Goal: Task Accomplishment & Management: Manage account settings

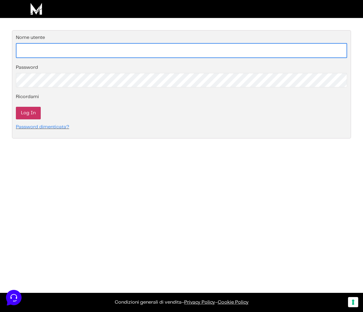
type input "[EMAIL_ADDRESS][DOMAIN_NAME]"
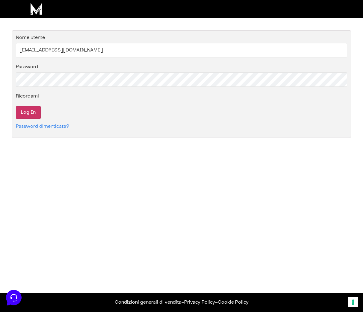
click at [26, 115] on input "Log In" at bounding box center [28, 112] width 25 height 13
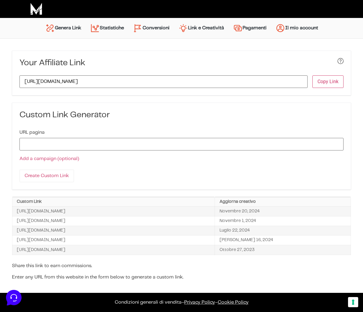
click at [162, 27] on link "Conversioni" at bounding box center [150, 28] width 45 height 14
